Goal: Navigation & Orientation: Find specific page/section

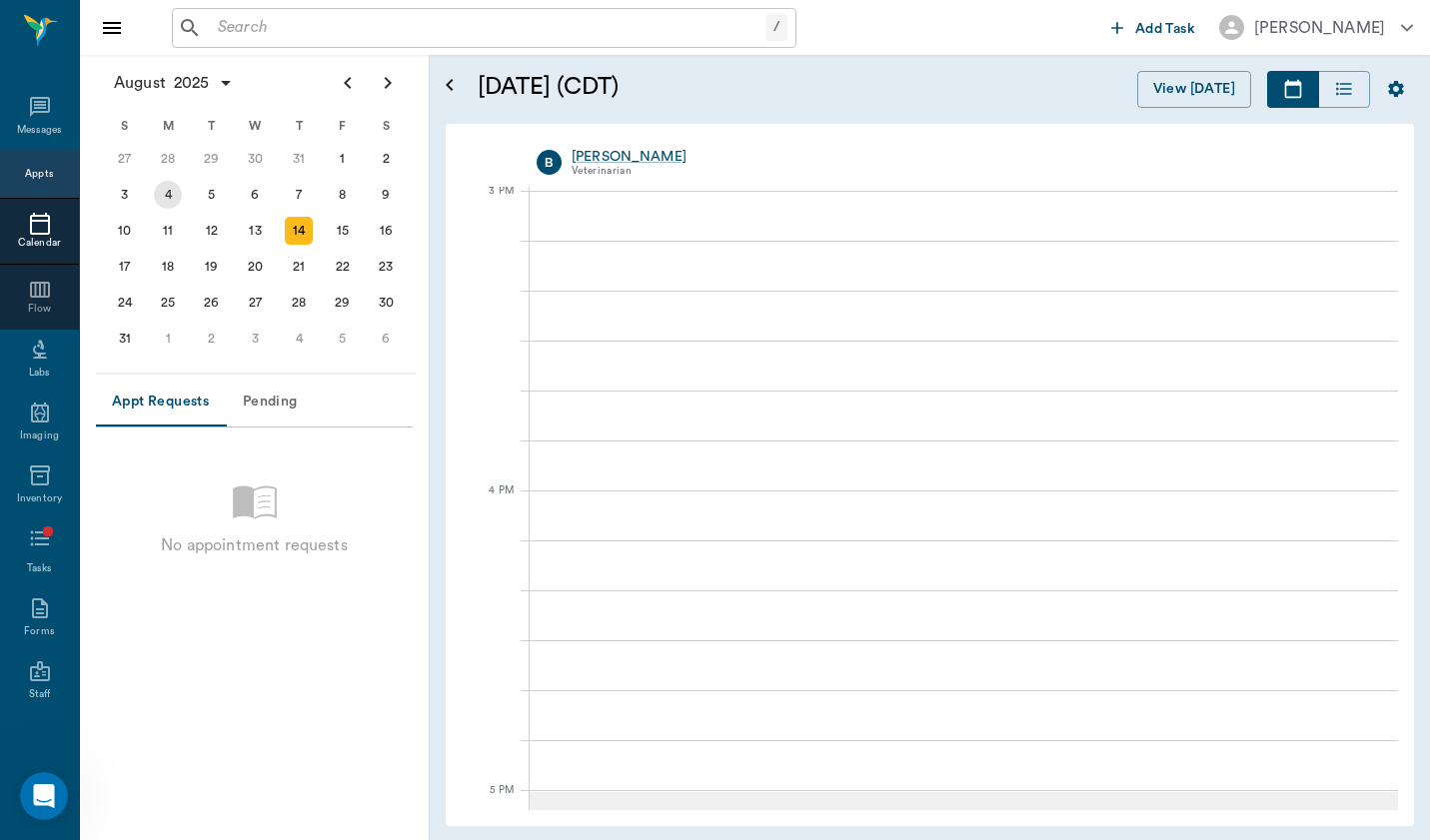
click at [157, 196] on div "4" at bounding box center [168, 195] width 28 height 28
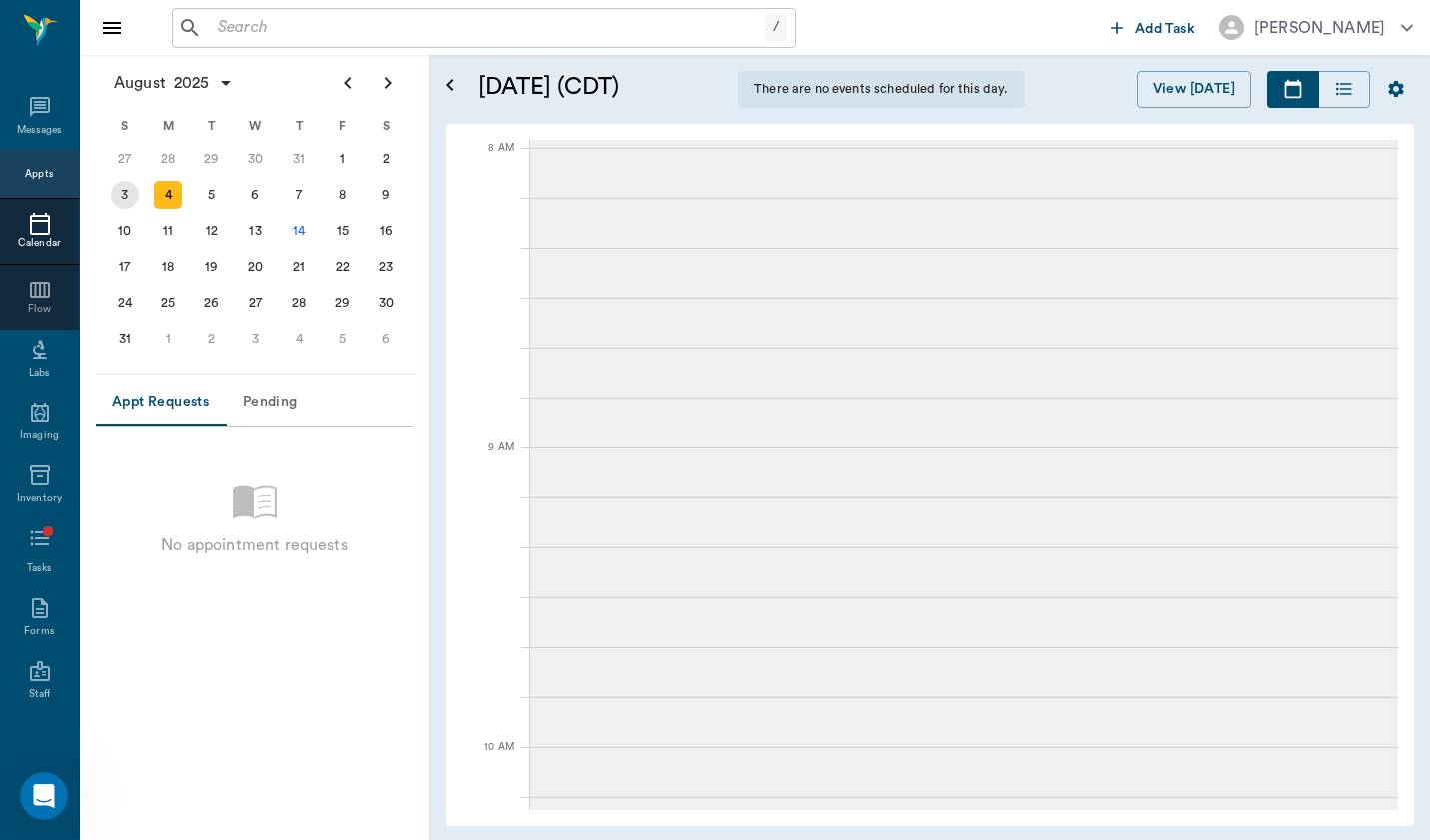
click at [131, 194] on div "3" at bounding box center [125, 195] width 28 height 28
click at [174, 198] on div "4" at bounding box center [168, 195] width 28 height 28
click at [435, 533] on div "[DATE] (CDT) There are no events scheduled for this day. View [DATE] [DATE] [DA…" at bounding box center [929, 447] width 1000 height 785
click at [23, 568] on div "Tasks" at bounding box center [39, 553] width 79 height 70
